Goal: Register for event/course

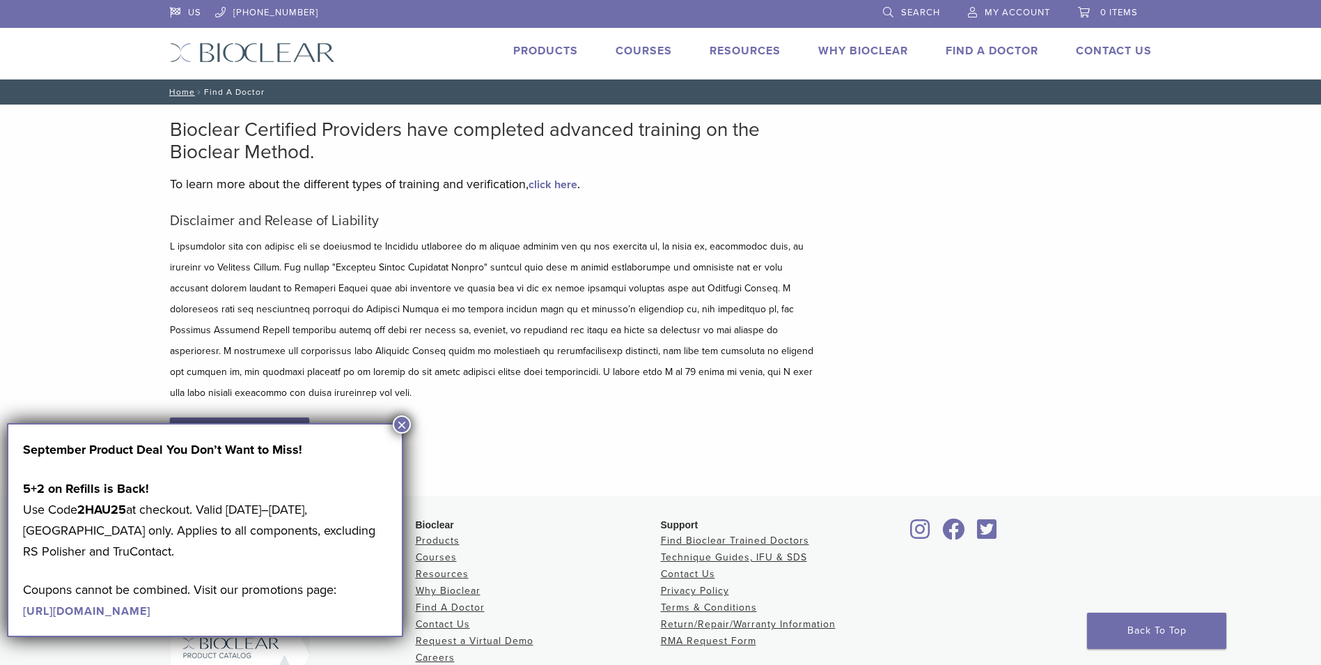
click at [655, 49] on link "Courses" at bounding box center [644, 51] width 56 height 14
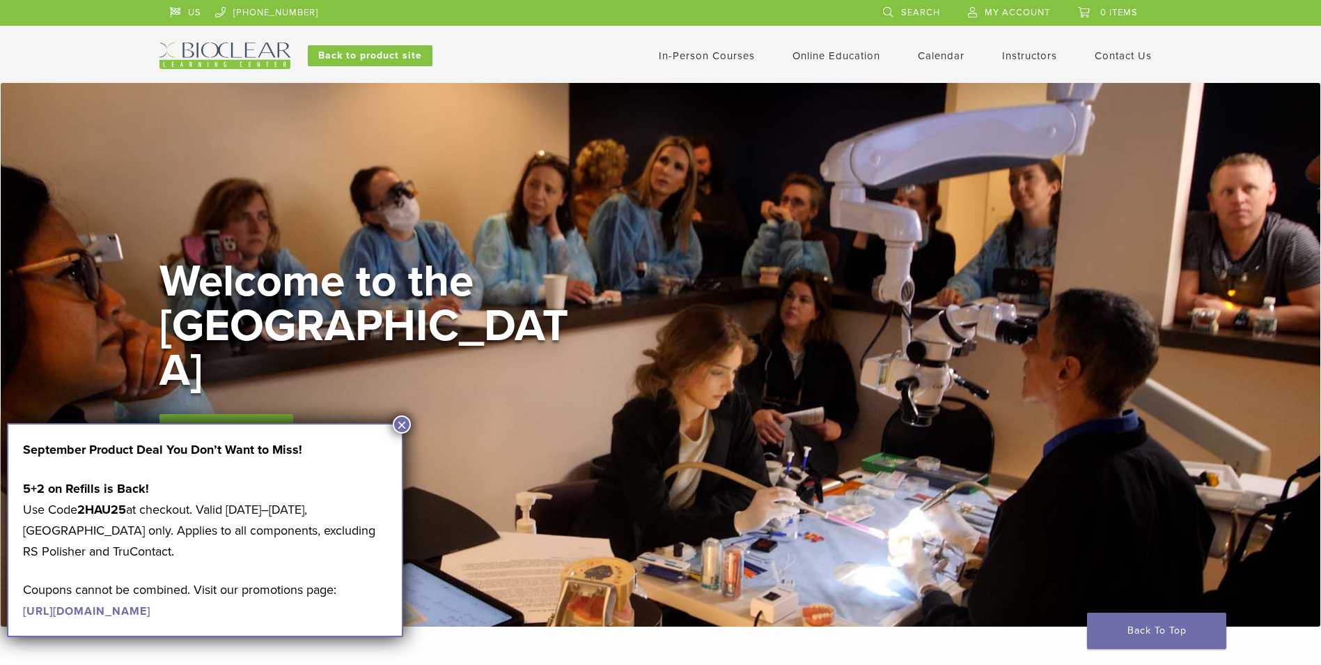
click at [216, 414] on link "View Courses" at bounding box center [227, 432] width 134 height 36
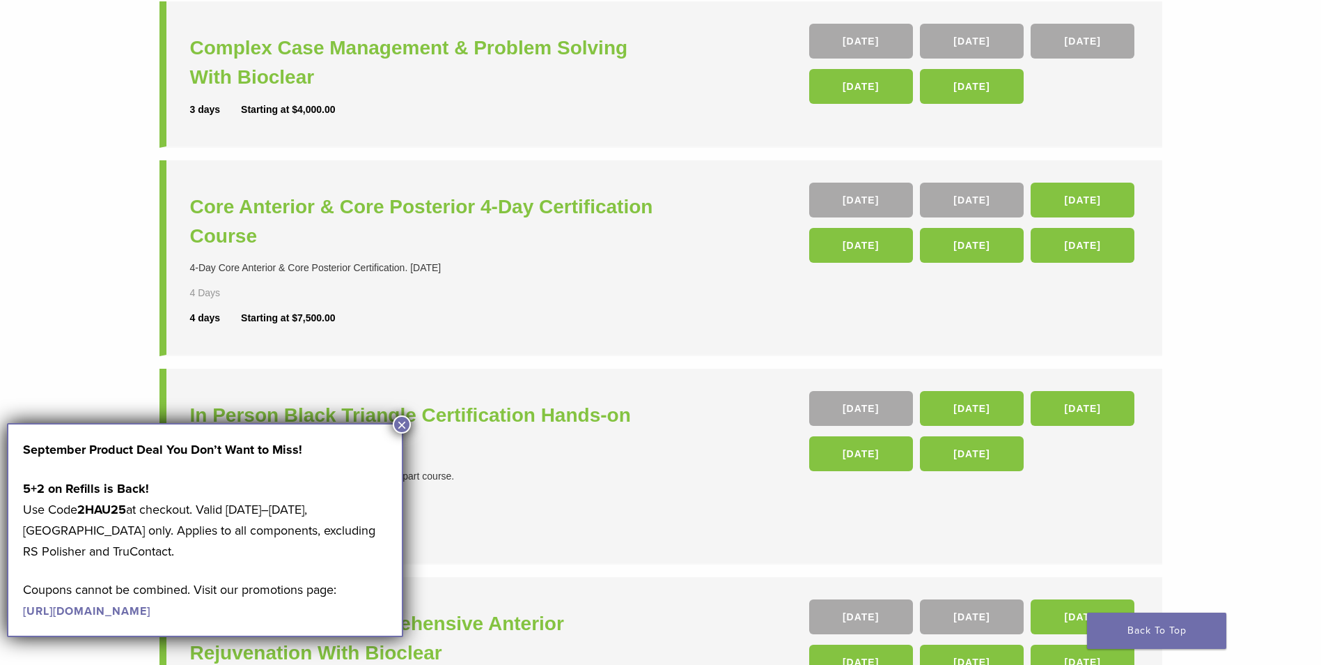
scroll to position [209, 0]
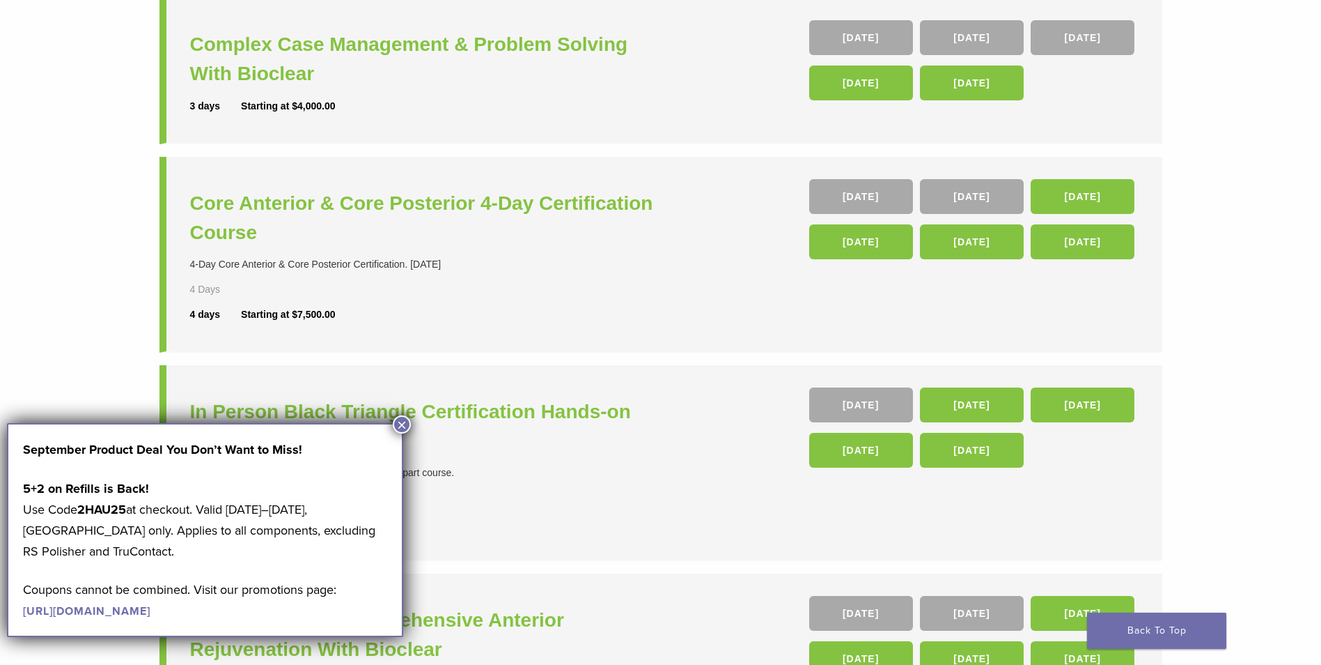
click at [405, 428] on button "×" at bounding box center [402, 424] width 18 height 18
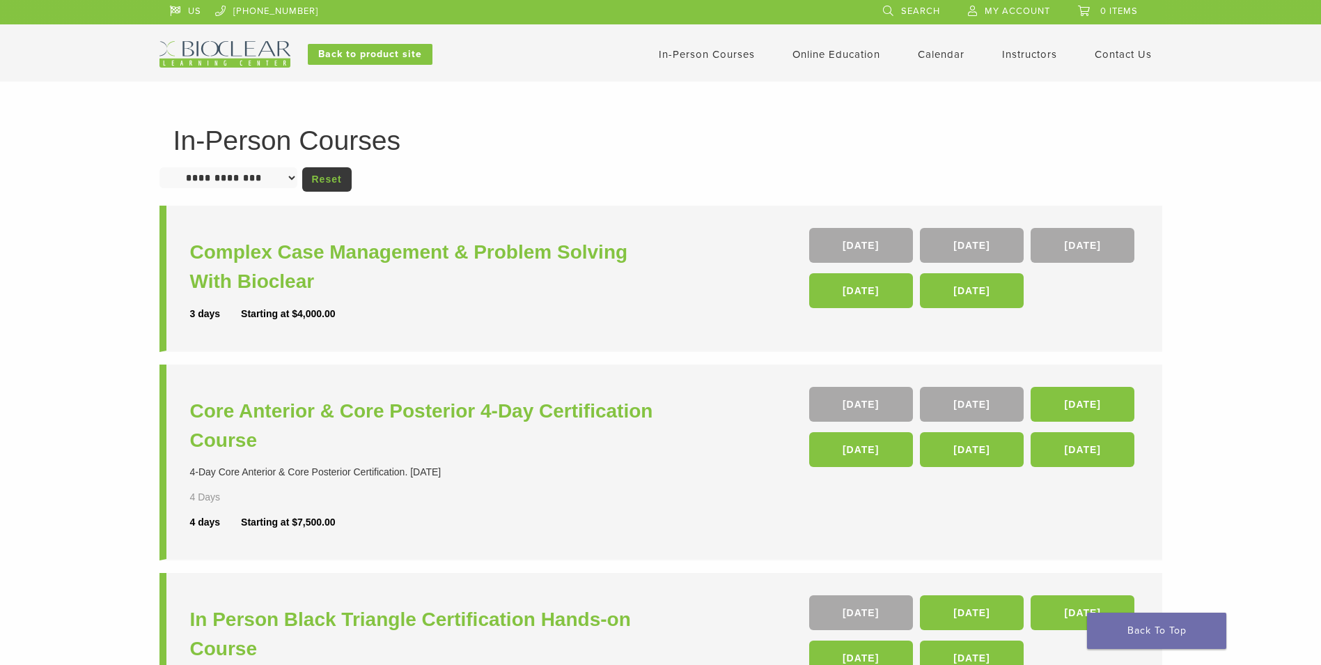
scroll to position [0, 0]
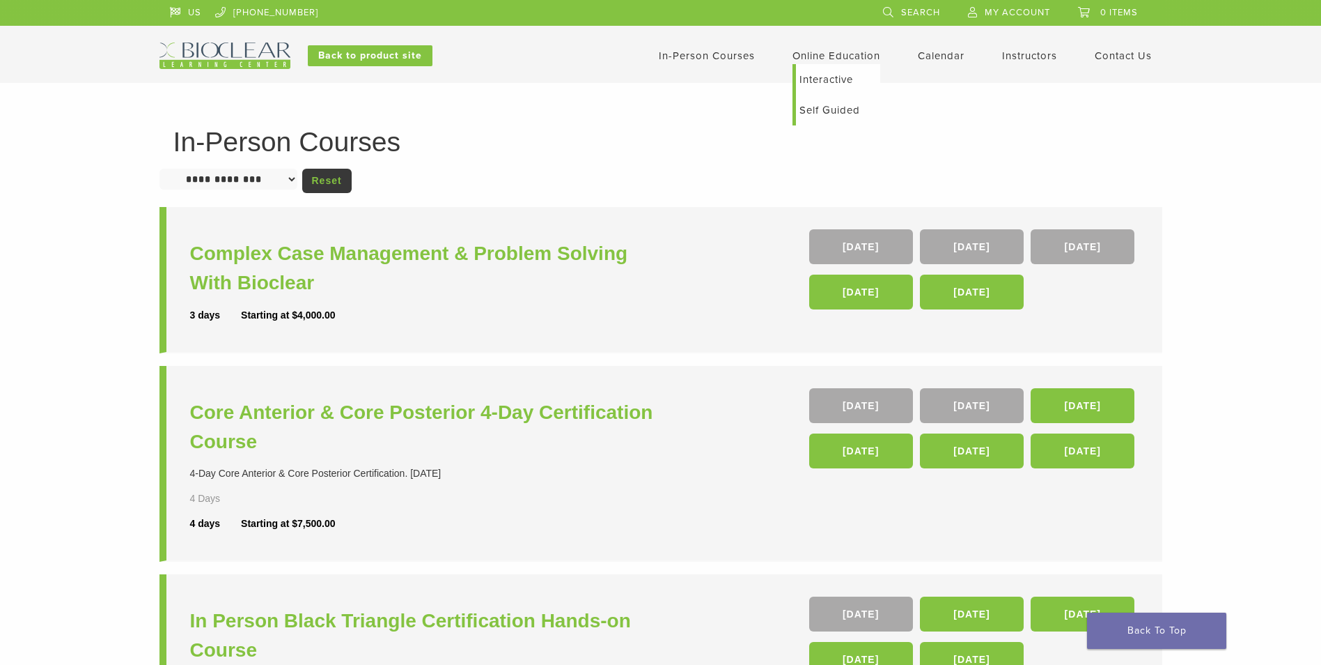
click at [818, 51] on link "Online Education" at bounding box center [837, 55] width 88 height 13
click at [834, 61] on link "Online Education" at bounding box center [837, 55] width 88 height 13
click at [821, 81] on link "Interactive" at bounding box center [838, 79] width 84 height 31
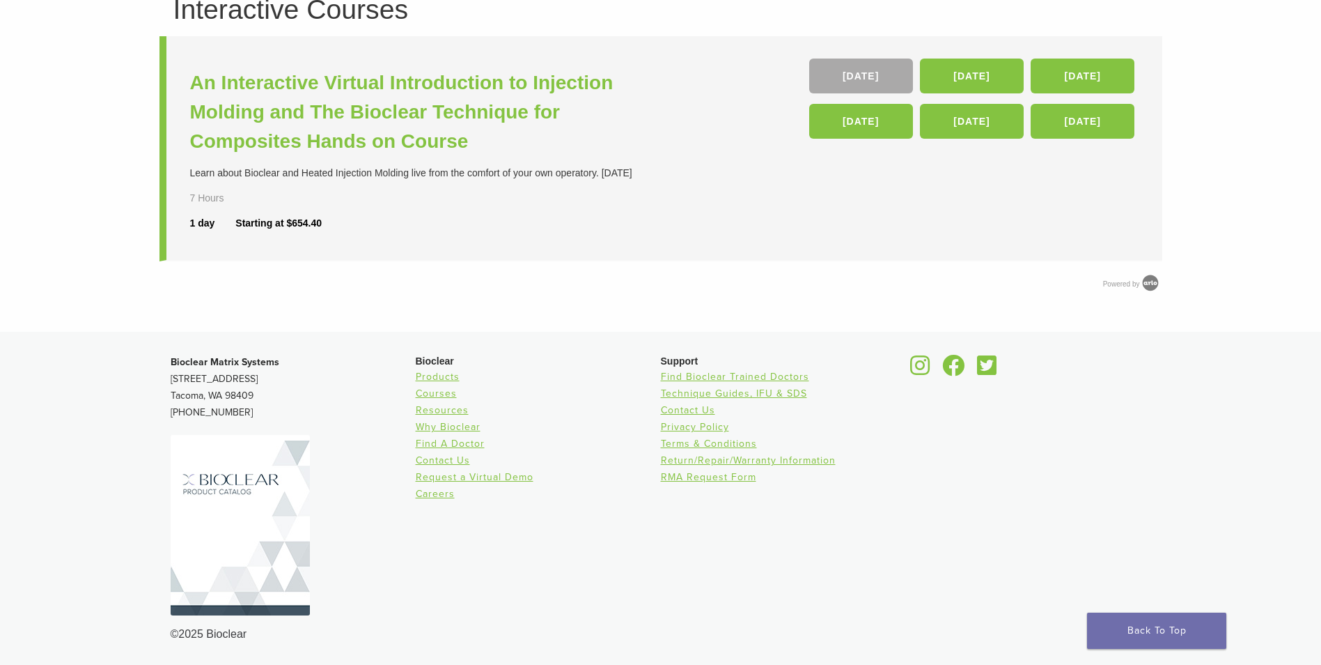
scroll to position [63, 0]
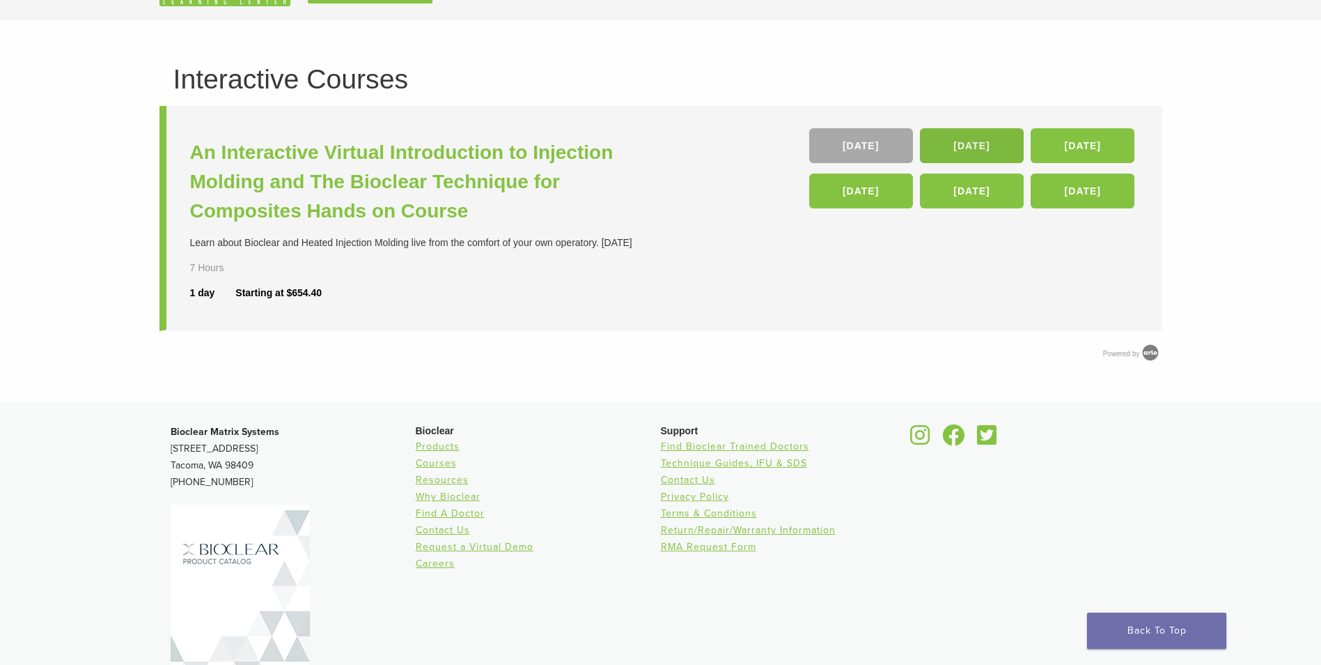
click at [988, 162] on link "10 Oct" at bounding box center [972, 145] width 104 height 35
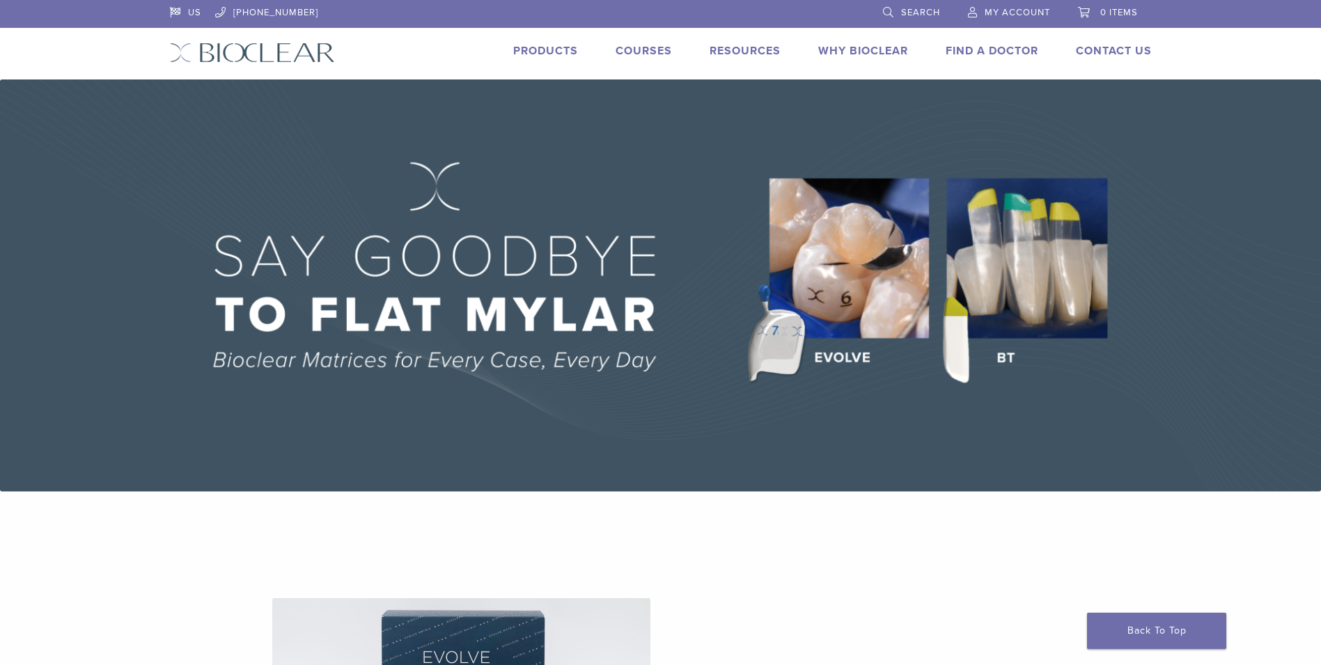
click at [630, 52] on link "Courses" at bounding box center [644, 51] width 56 height 14
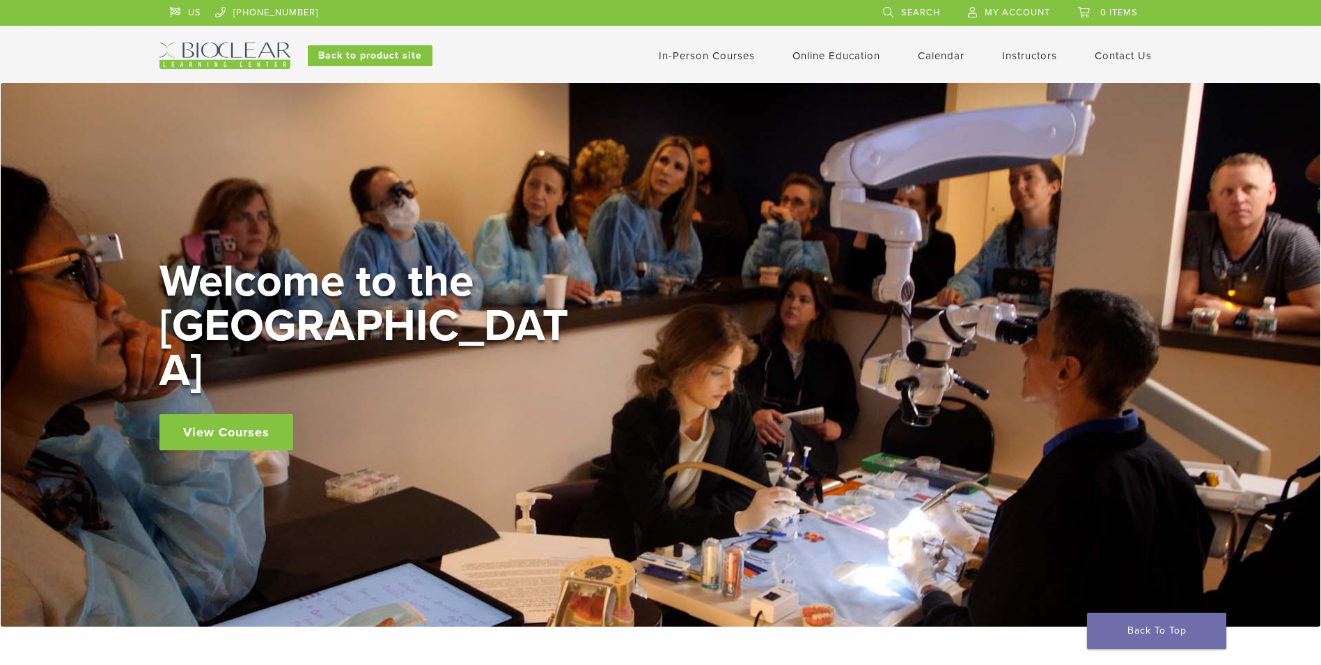
click at [230, 417] on link "View Courses" at bounding box center [227, 432] width 134 height 36
